Goal: Transaction & Acquisition: Purchase product/service

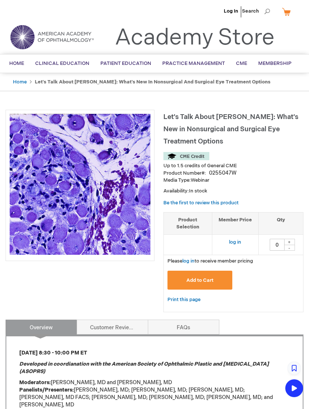
click at [213, 273] on button "Add to Cart" at bounding box center [200, 280] width 65 height 19
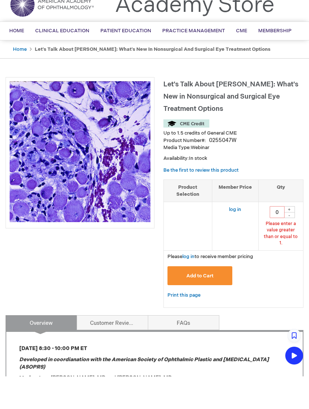
click at [115, 233] on div "Let's Talk About [PERSON_NAME]: What's New in Nonsurgical and Surgical Eye Trea…" at bounding box center [155, 393] width 298 height 566
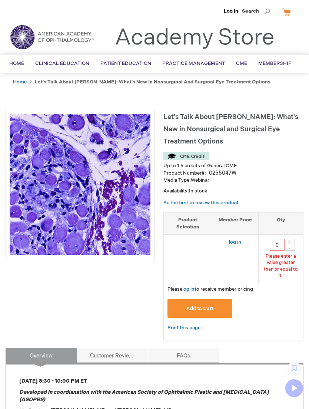
click at [299, 0] on ul "Log In Search" at bounding box center [154, 13] width 309 height 26
click at [230, 13] on link "Log In" at bounding box center [231, 11] width 14 height 6
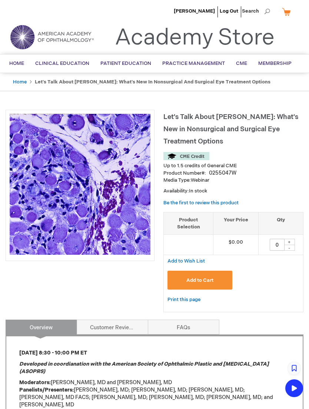
click at [199, 280] on span "Add to Cart" at bounding box center [200, 281] width 27 height 6
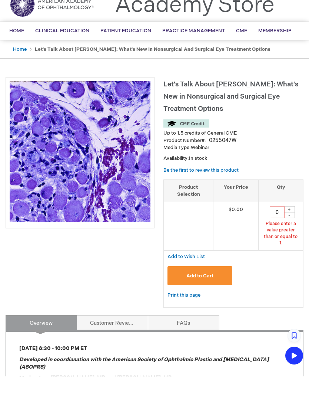
click at [290, 239] on div "+" at bounding box center [289, 242] width 11 height 6
type input "1"
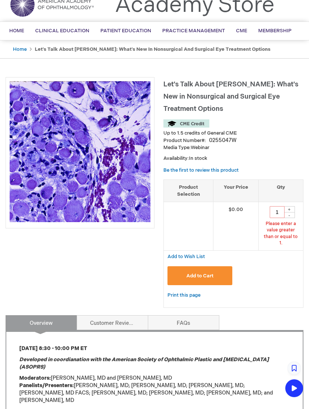
click at [206, 274] on button "Add to Cart" at bounding box center [200, 275] width 65 height 19
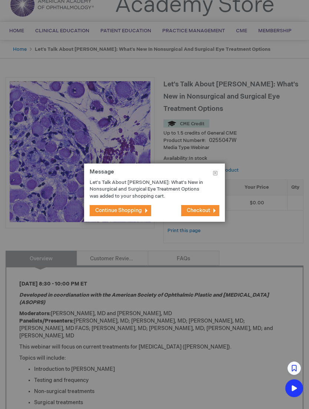
click at [135, 209] on span "Continue Shopping" at bounding box center [118, 210] width 47 height 6
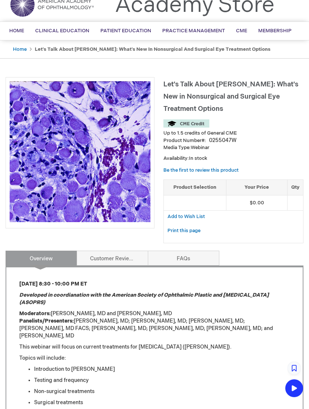
click at [0, 0] on link "Clinical Webinar" at bounding box center [0, 0] width 0 height 0
click at [0, 0] on span "Clinical Webinar" at bounding box center [0, 0] width 0 height 0
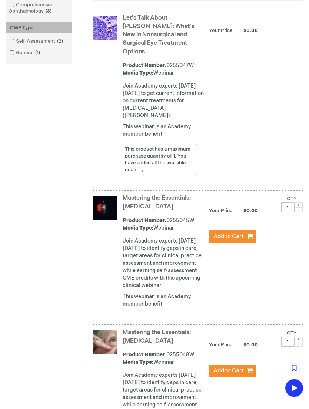
click at [236, 233] on span "Add to Cart" at bounding box center [229, 236] width 30 height 7
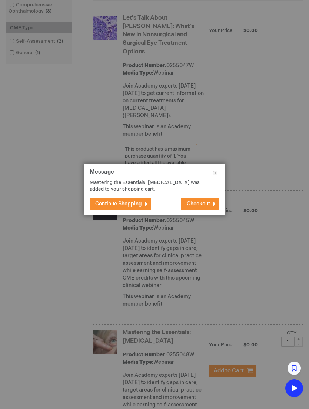
click at [133, 207] on span "Continue Shopping" at bounding box center [118, 204] width 47 height 6
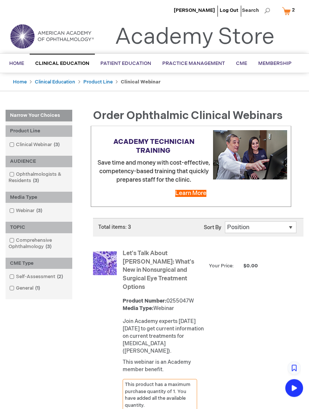
scroll to position [0, 0]
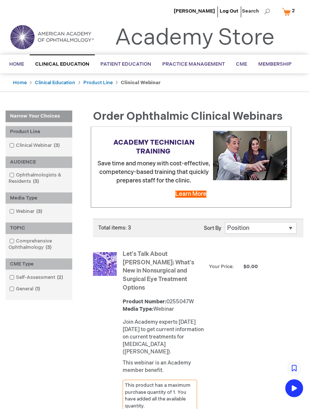
click at [289, 18] on link "My Cart 2 2 items" at bounding box center [290, 11] width 19 height 13
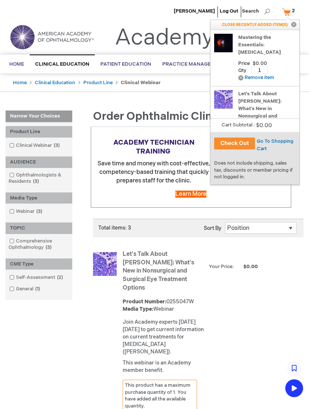
click at [245, 143] on button "Check Out" at bounding box center [234, 144] width 41 height 12
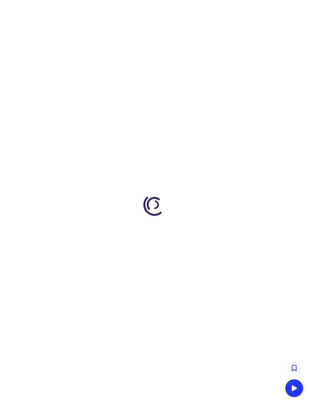
select select "US"
select select "44"
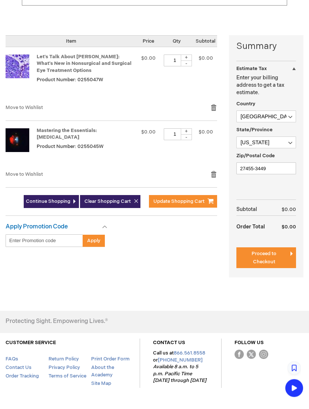
scroll to position [156, 0]
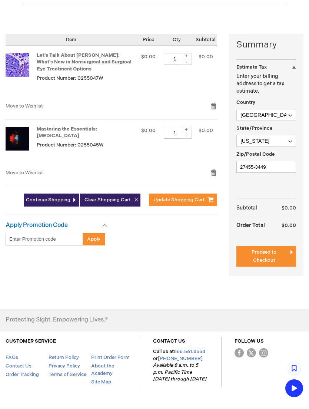
click at [272, 261] on span "Proceed to Checkout" at bounding box center [264, 256] width 25 height 14
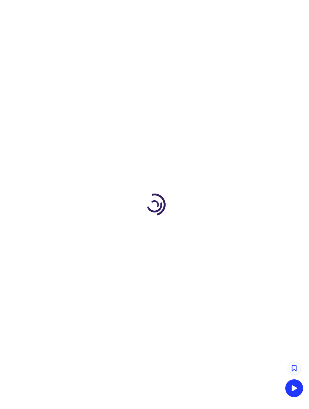
scroll to position [68, 0]
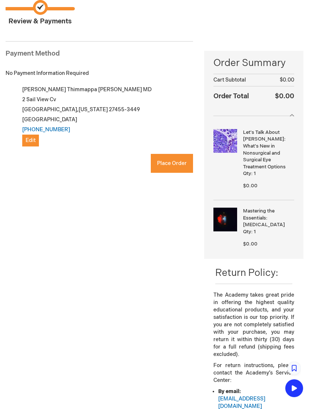
checkbox input "true"
click at [182, 162] on span "Place Order" at bounding box center [172, 163] width 30 height 6
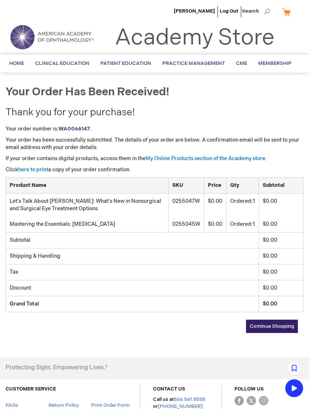
click at [240, 66] on span "CME" at bounding box center [241, 63] width 11 height 6
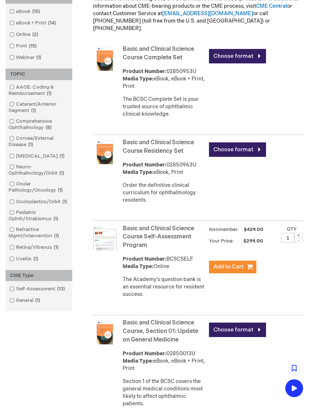
scroll to position [232, 0]
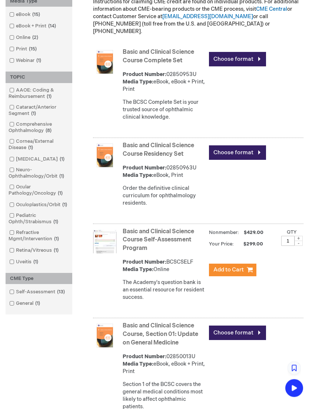
click at [6, 145] on div "AAOE: Coding & Reimbursement 1 item Cataract/Anterior Segment 1 item Comprehens…" at bounding box center [39, 178] width 67 height 190
click at [6, 142] on input "checkbox" at bounding box center [8, 140] width 5 height 5
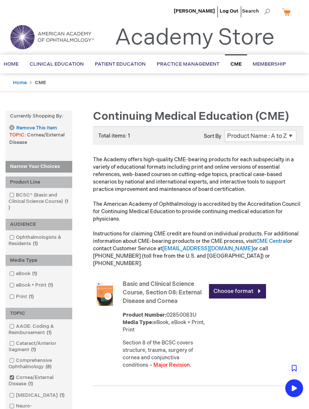
click at [0, 0] on link "Webinar" at bounding box center [0, 0] width 0 height 0
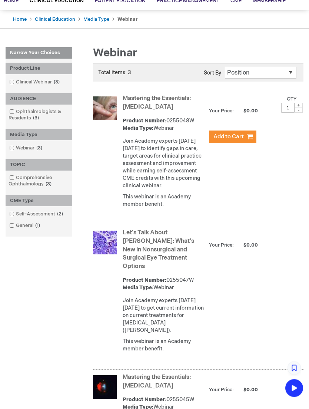
scroll to position [63, 0]
click at [41, 16] on link "Clinical Education" at bounding box center [55, 19] width 40 height 6
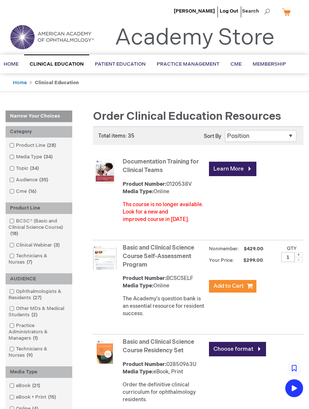
click at [239, 65] on span "CME" at bounding box center [236, 64] width 11 height 6
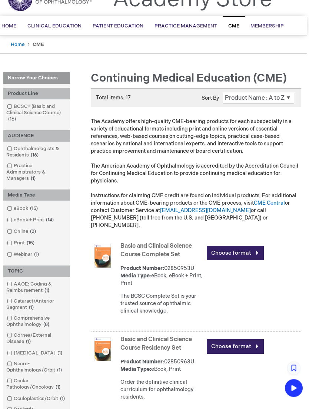
scroll to position [0, 2]
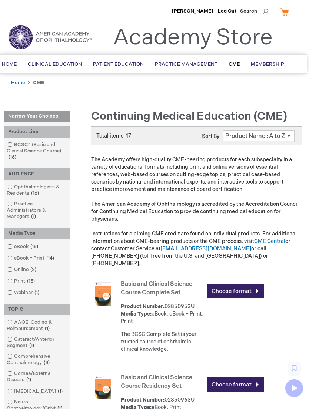
click at [65, 67] on li "Clinical Education Product Line BCSC® (Basic and Clinical Science Course) Clini…" at bounding box center [54, 64] width 65 height 18
click at [0, 0] on link "General" at bounding box center [0, 0] width 0 height 0
